Goal: Transaction & Acquisition: Purchase product/service

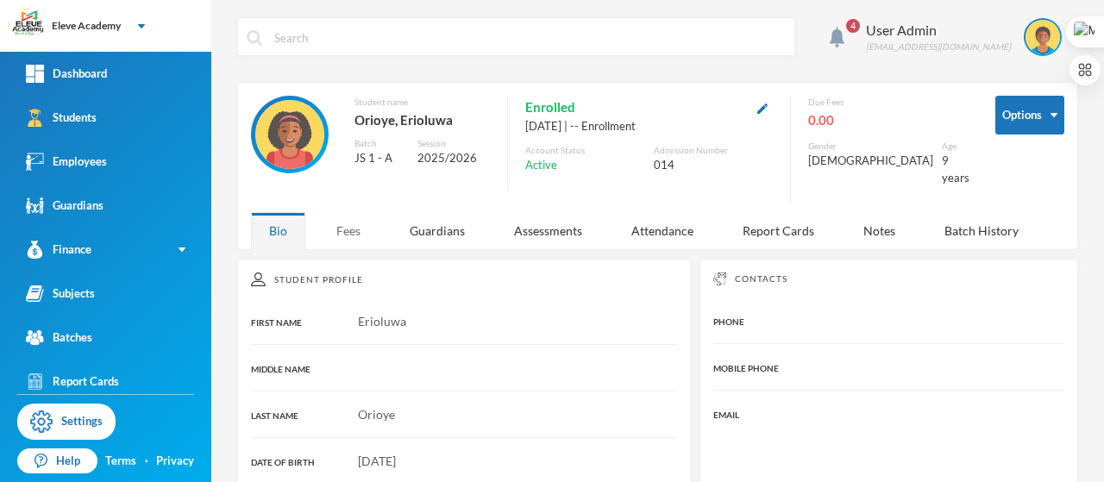
click at [345, 220] on div "Fees" at bounding box center [348, 230] width 60 height 37
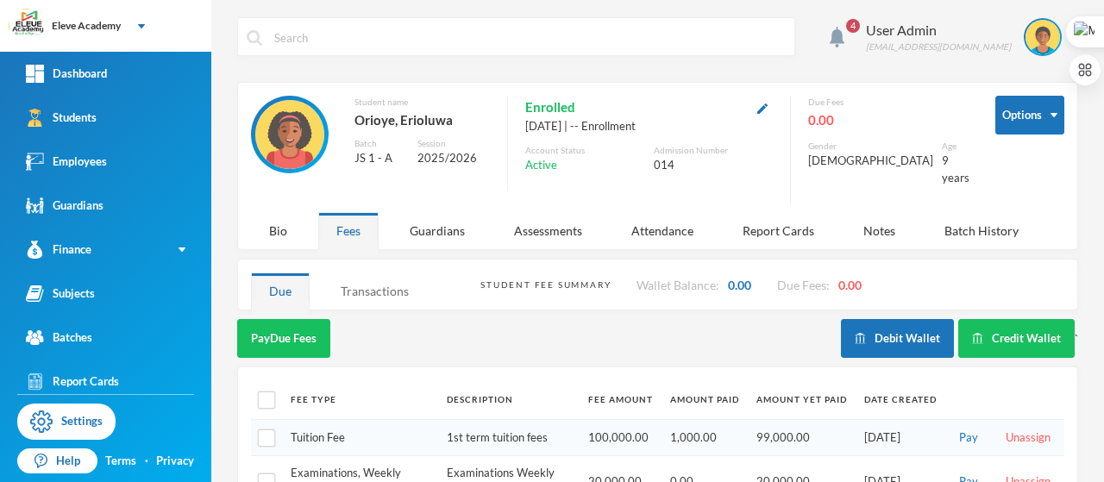
click at [386, 282] on div "Transactions" at bounding box center [375, 291] width 104 height 37
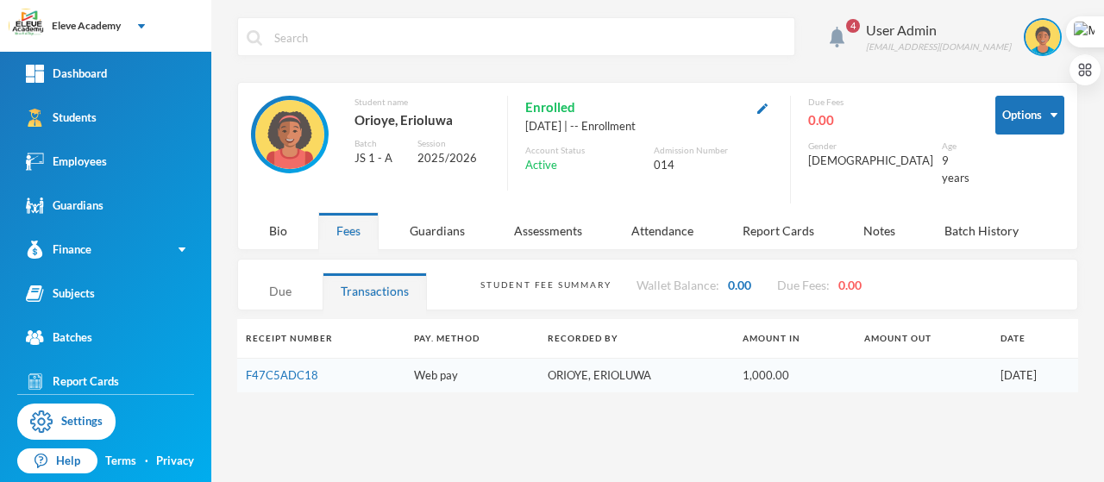
click at [266, 277] on div "Due" at bounding box center [280, 291] width 59 height 37
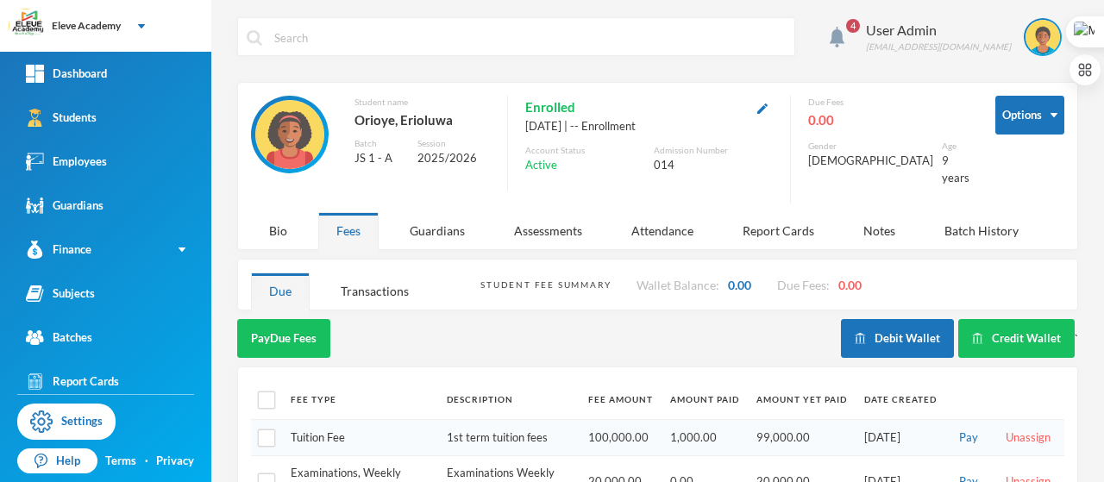
scroll to position [40, 0]
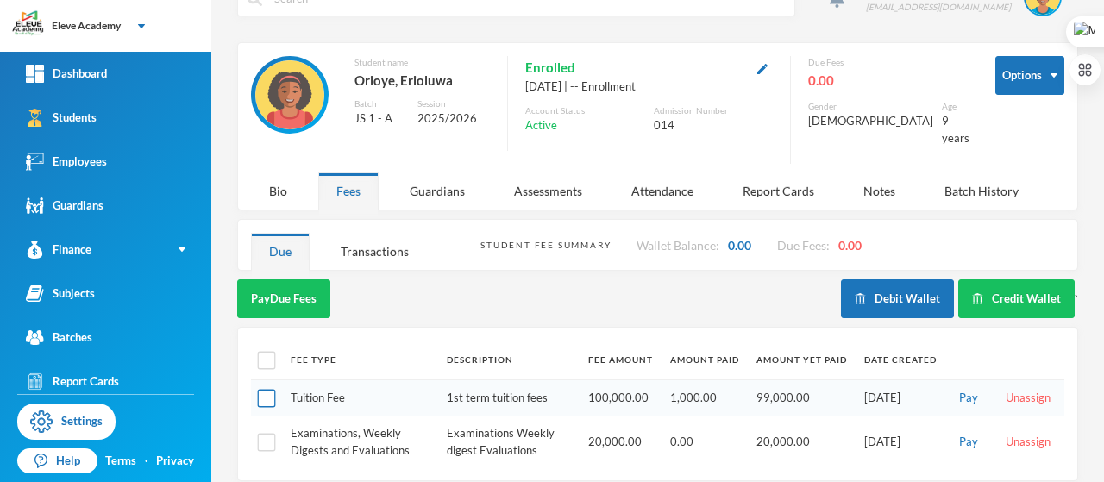
click at [267, 390] on input "checkbox" at bounding box center [267, 399] width 18 height 18
checkbox input "true"
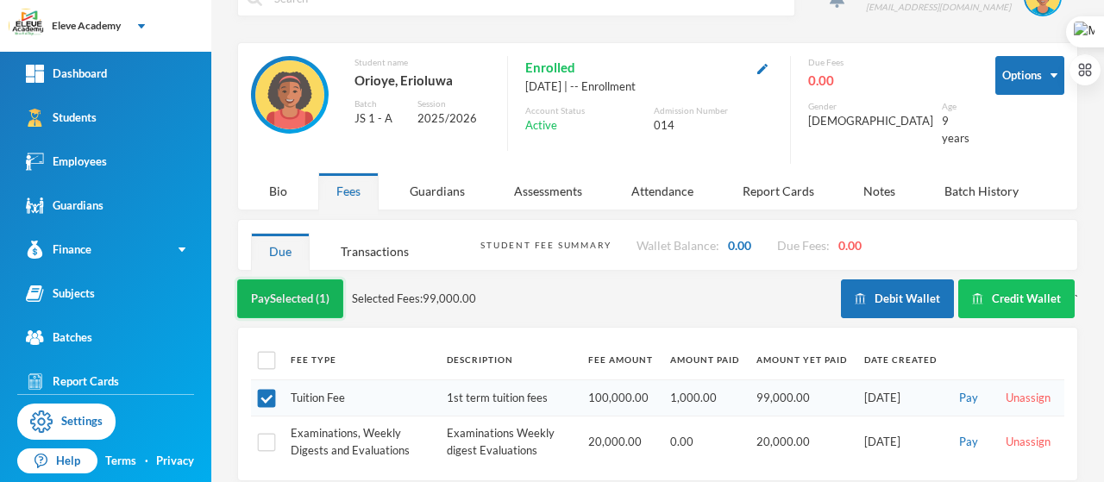
click at [305, 286] on button "Pay Selected (1)" at bounding box center [290, 299] width 106 height 39
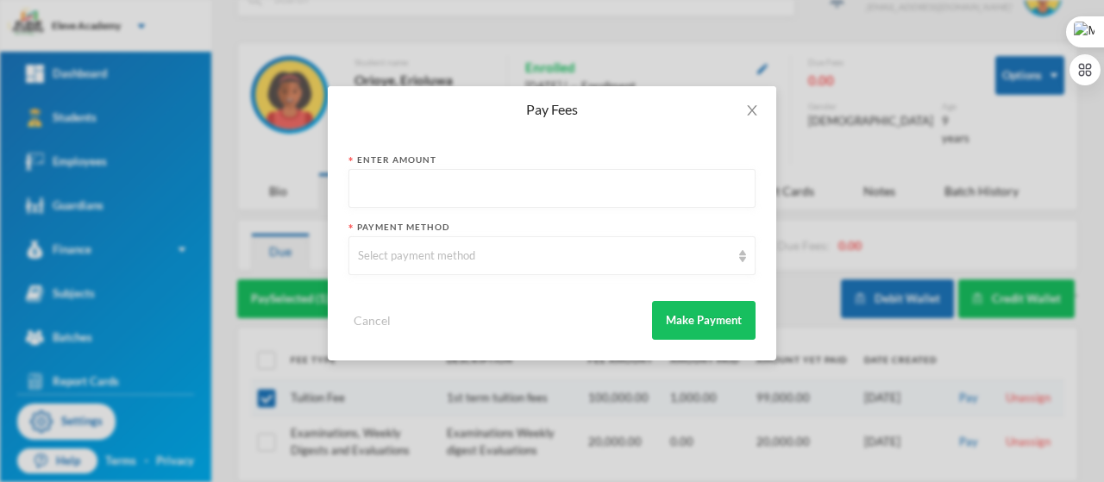
click at [581, 189] on input "text" at bounding box center [552, 189] width 388 height 39
type input "1000"
click at [684, 253] on div "Select payment method" at bounding box center [544, 256] width 373 height 17
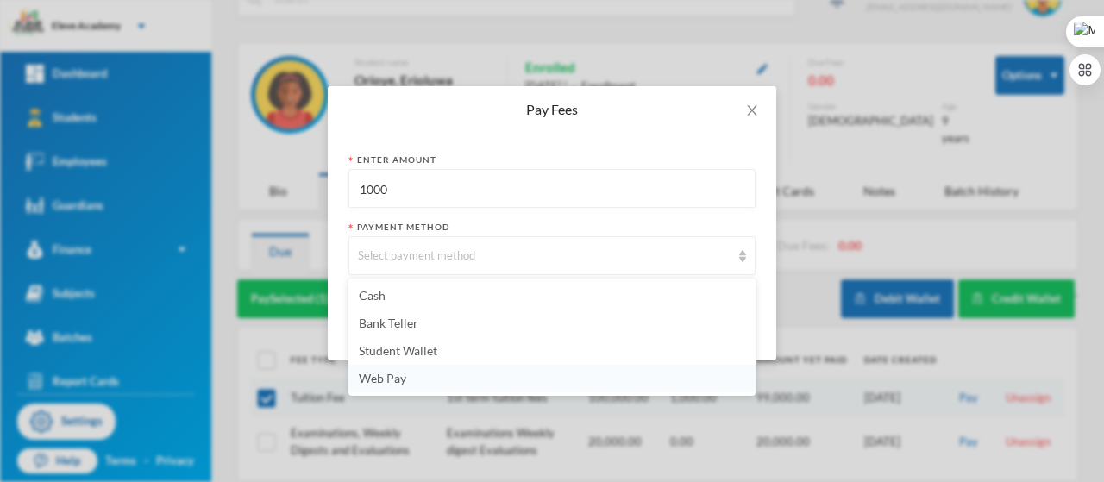
click at [514, 383] on li "Web Pay" at bounding box center [552, 379] width 407 height 28
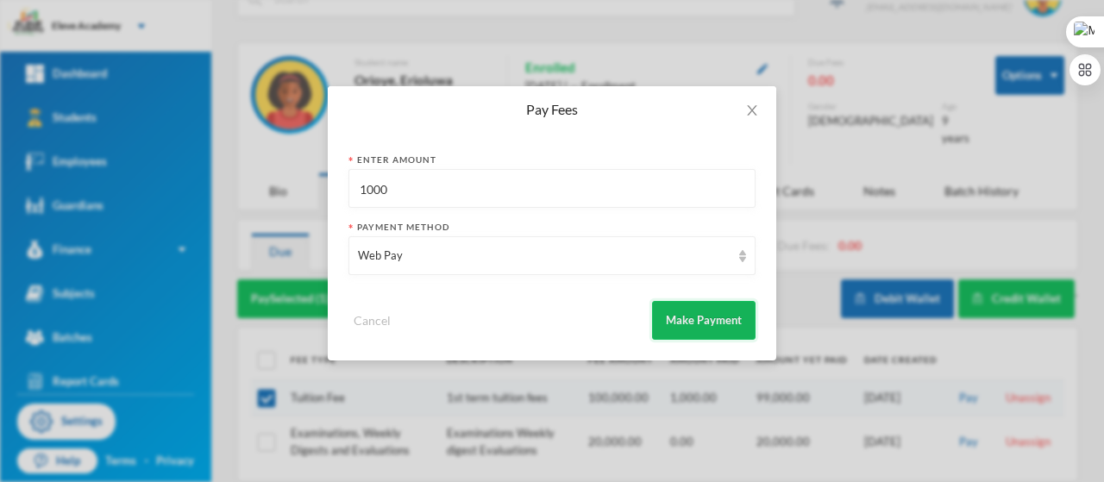
click at [720, 325] on button "Make Payment" at bounding box center [704, 320] width 104 height 39
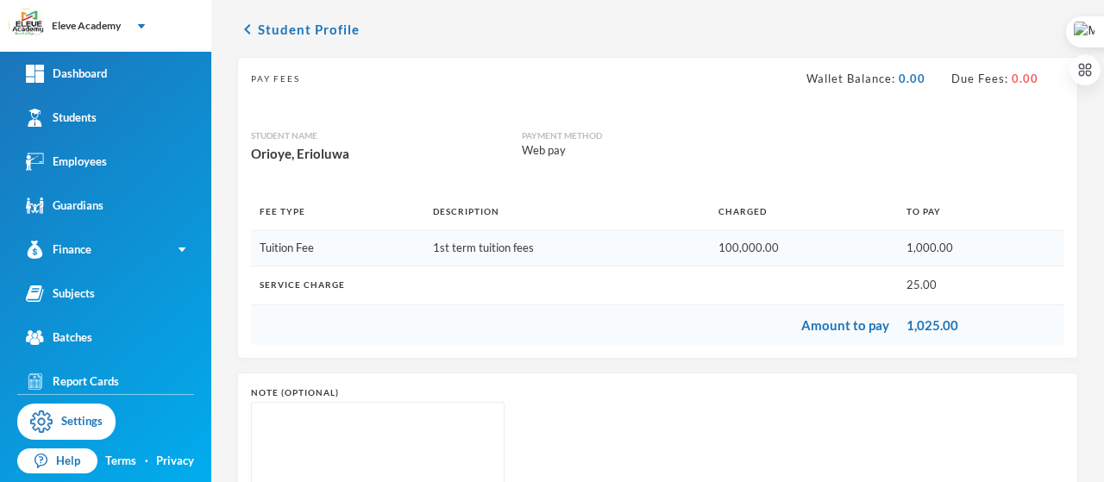
scroll to position [157, 0]
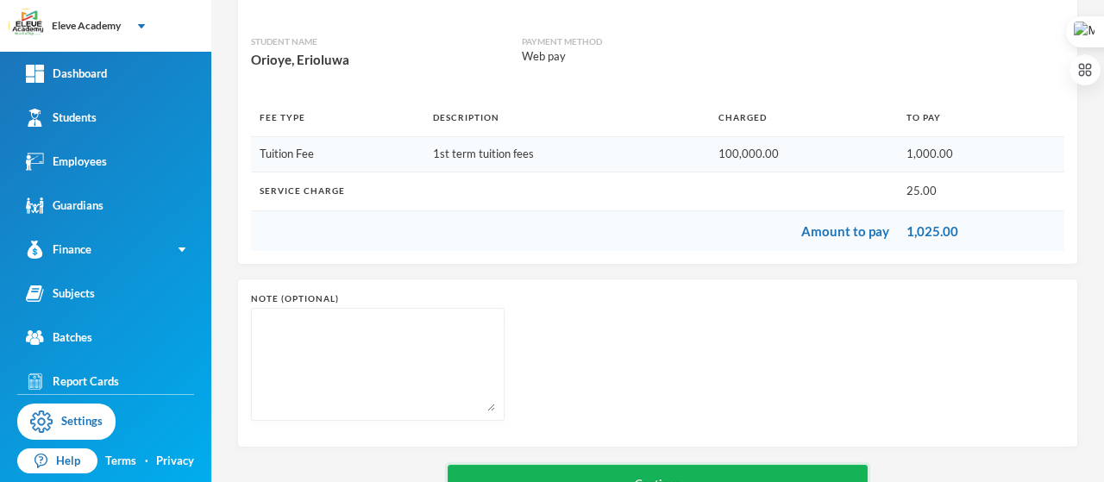
click at [633, 468] on button "Continue" at bounding box center [658, 484] width 421 height 39
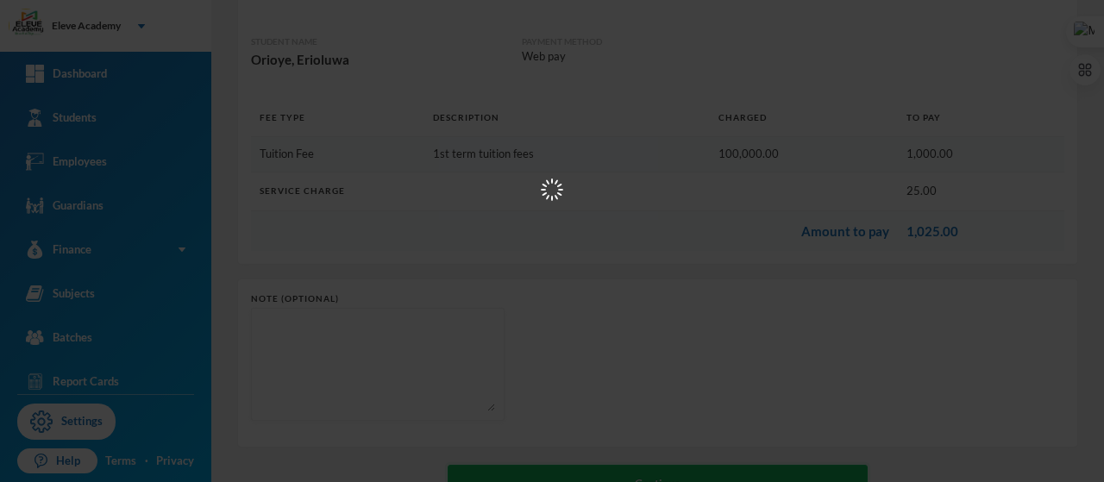
scroll to position [0, 0]
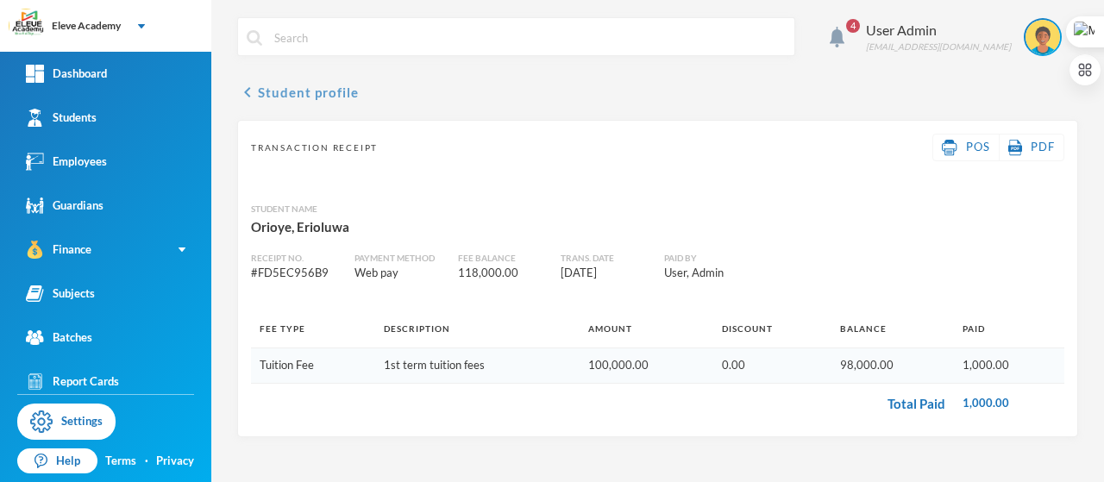
click at [247, 95] on icon "chevron_left" at bounding box center [247, 92] width 21 height 21
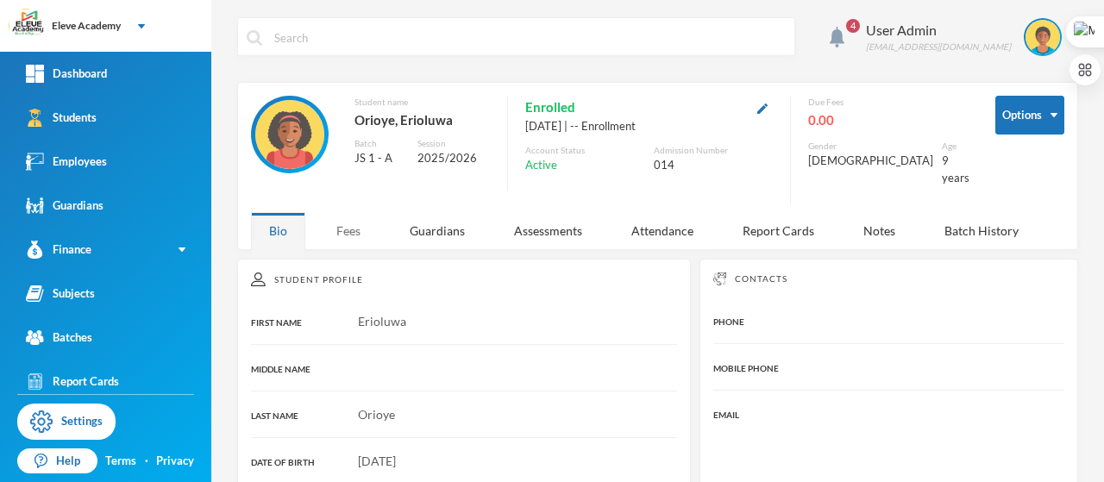
click at [356, 220] on div "Fees" at bounding box center [348, 230] width 60 height 37
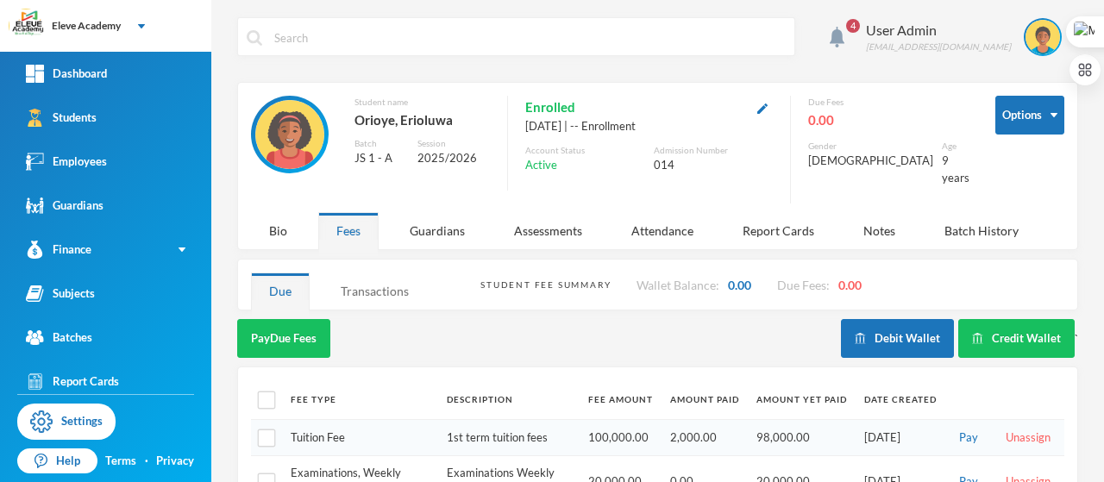
click at [375, 277] on div "Transactions" at bounding box center [375, 291] width 104 height 37
